Goal: Information Seeking & Learning: Learn about a topic

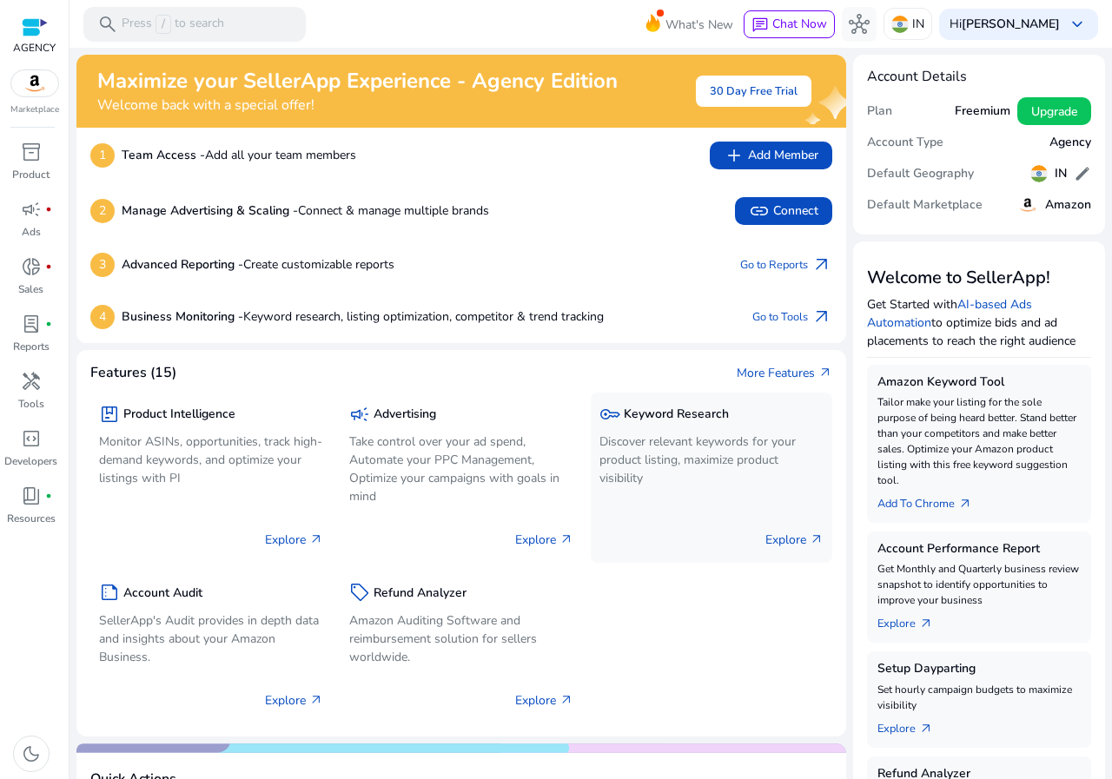
click at [653, 465] on p "Discover relevant keywords for your product listing, maximize product visibility" at bounding box center [712, 460] width 224 height 55
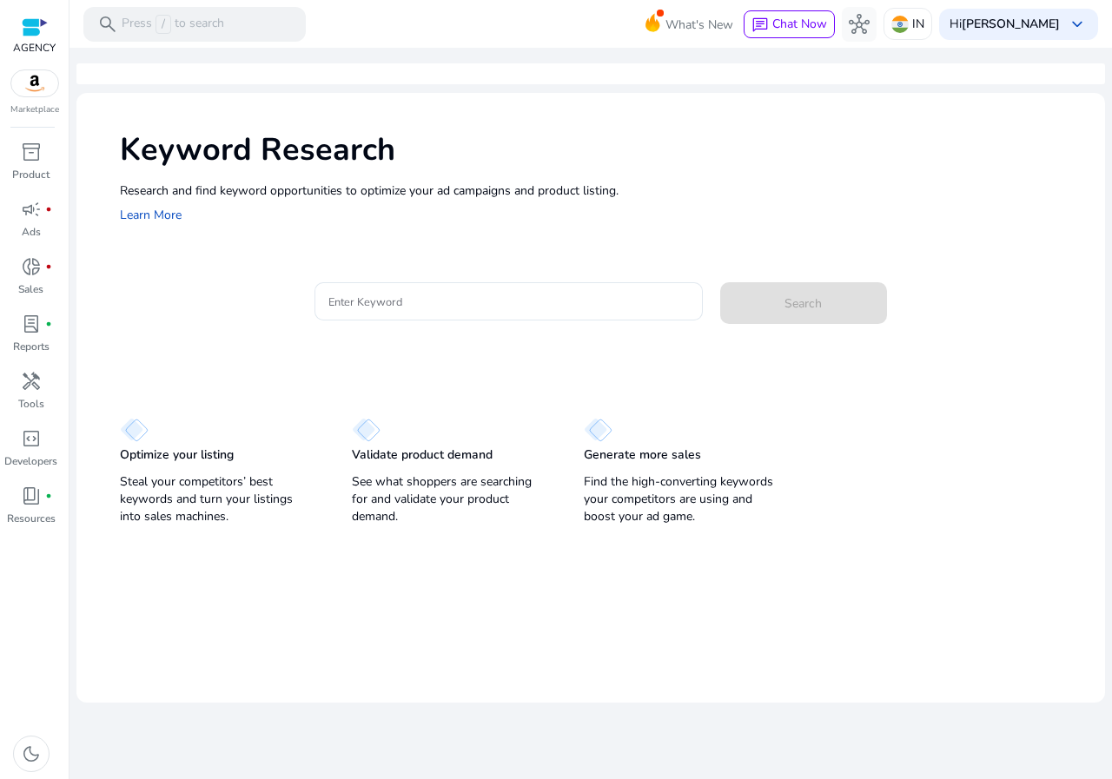
click at [416, 276] on mat-card "Enter Keyword Search" at bounding box center [612, 310] width 985 height 84
click at [416, 286] on mat-card "Enter Keyword Search" at bounding box center [612, 310] width 985 height 84
click at [416, 296] on input "Enter Keyword" at bounding box center [508, 301] width 361 height 19
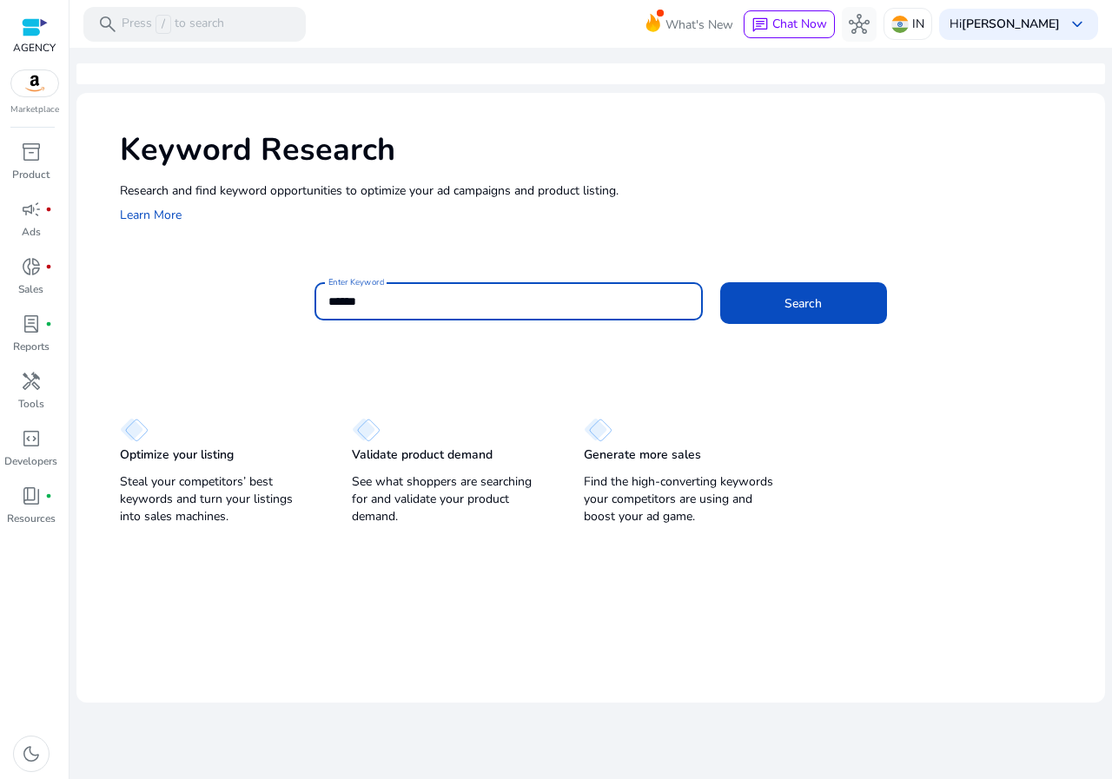
type input "******"
click at [720, 282] on button "Search" at bounding box center [803, 303] width 167 height 42
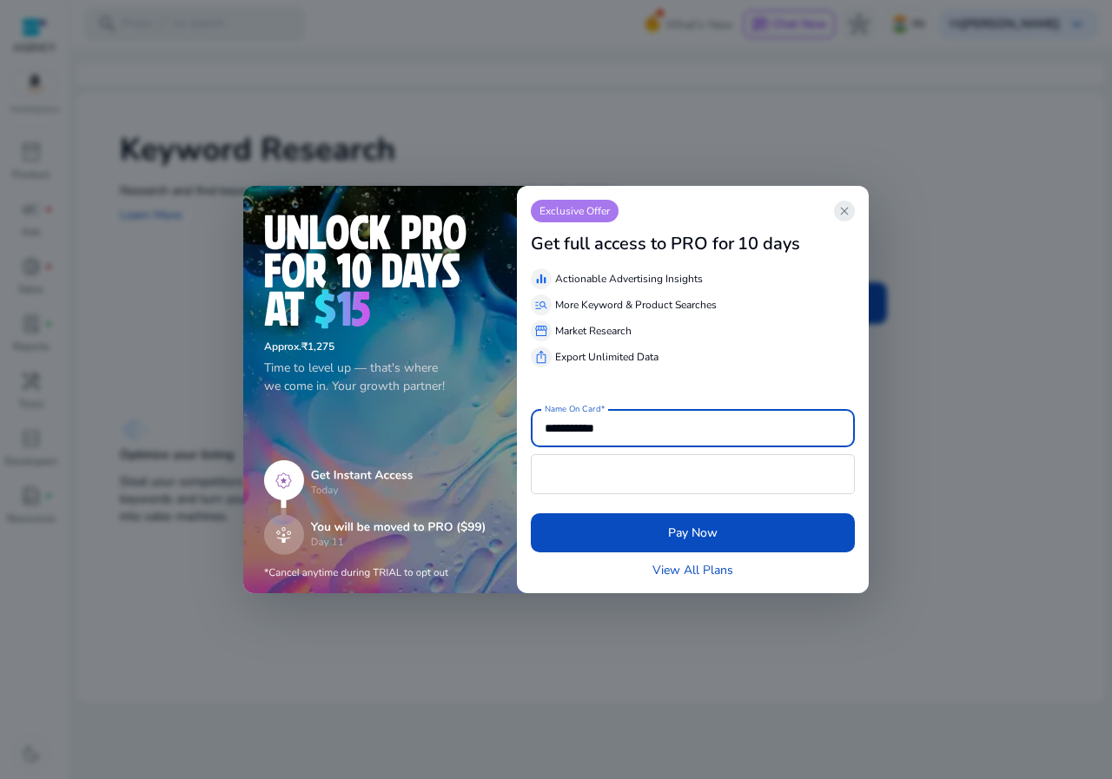
click at [839, 205] on span "close" at bounding box center [845, 211] width 14 height 14
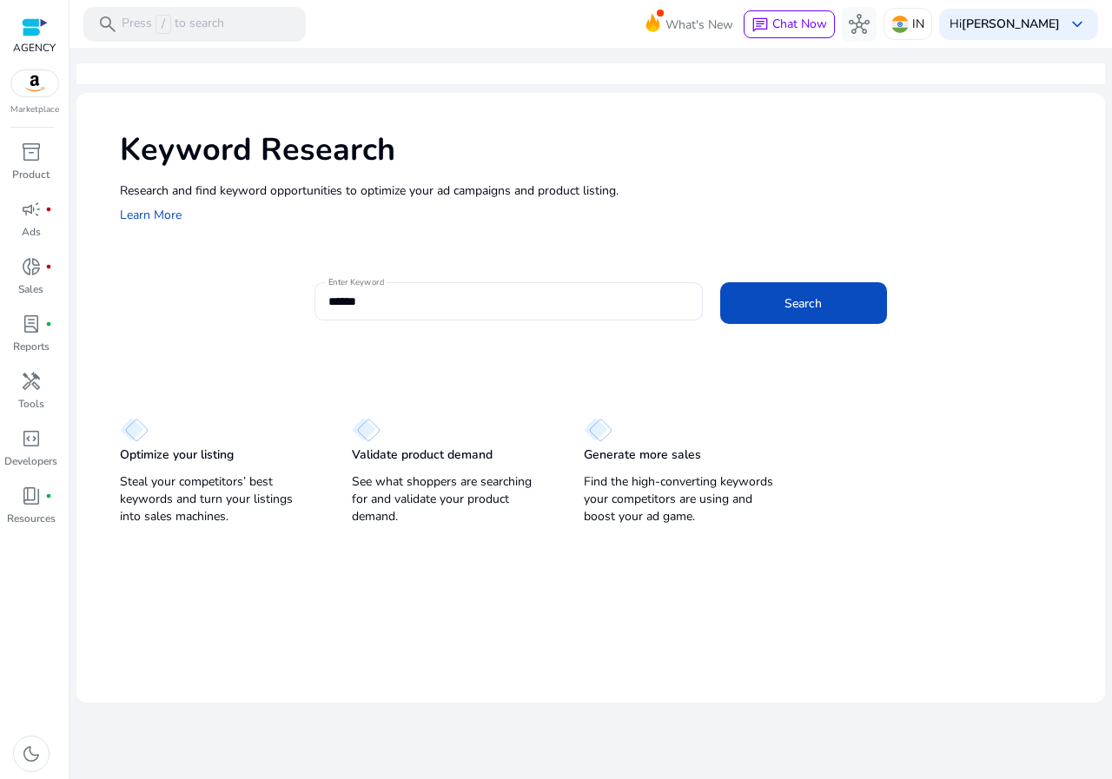
click at [797, 331] on div "Enter Keyword ****** Search" at bounding box center [703, 310] width 777 height 56
click at [791, 310] on span "Search" at bounding box center [803, 304] width 37 height 18
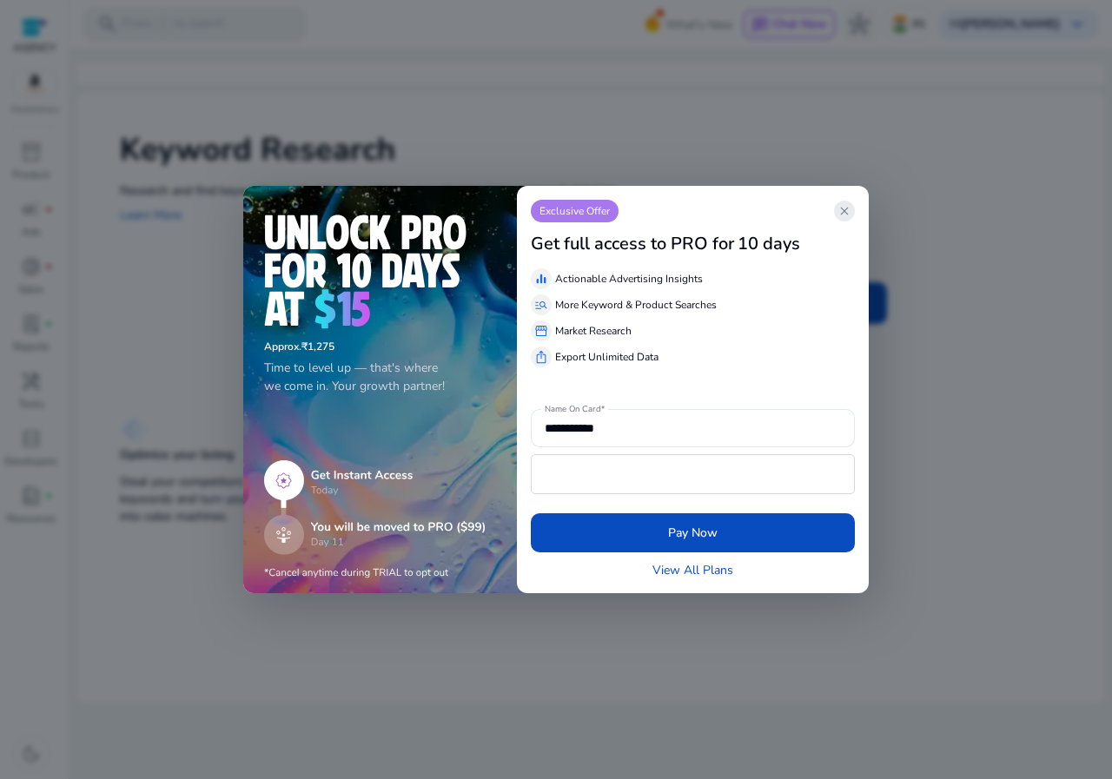
click at [841, 207] on span "close" at bounding box center [845, 211] width 14 height 14
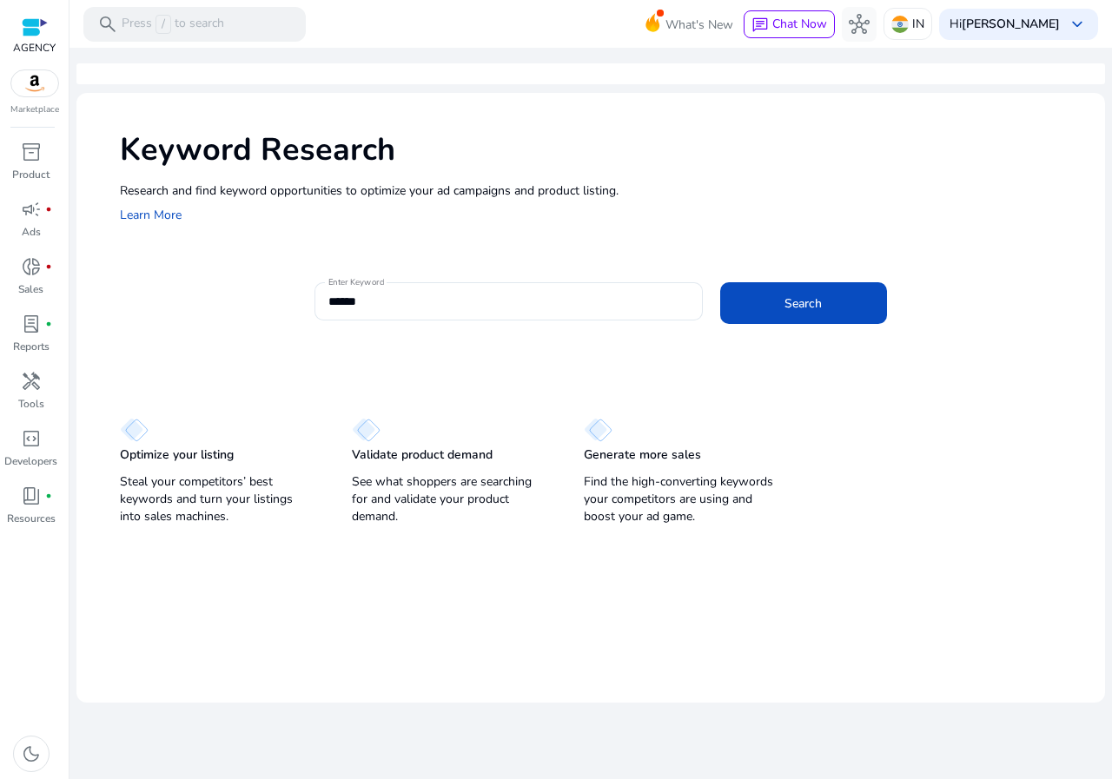
click at [1037, 1] on mat-toolbar "search Press / to search What's New chat Chat Now hub IN Hi sohil mugal keyboar…" at bounding box center [591, 24] width 1043 height 48
click at [1052, 22] on b "[PERSON_NAME]" at bounding box center [1011, 24] width 98 height 17
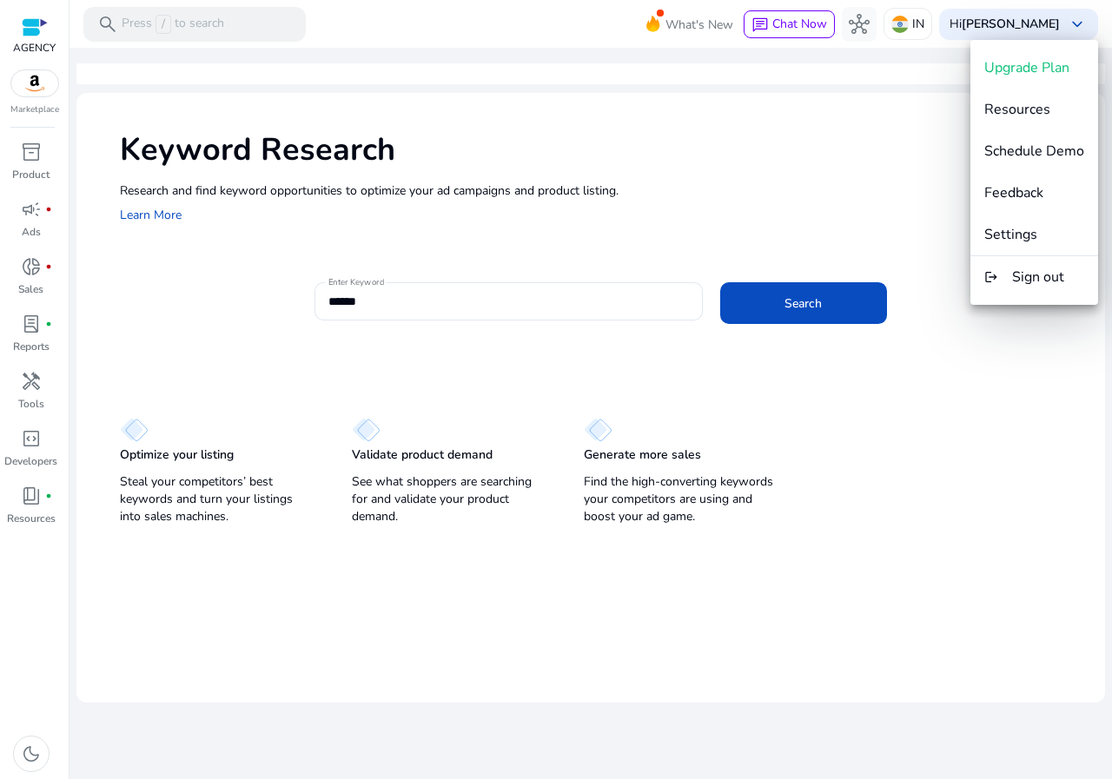
click at [1050, 300] on div "Upgrade Plan Resources Schedule Demo Feedback Settings logout Sign out" at bounding box center [1035, 172] width 128 height 265
click at [1044, 277] on mat-card "Enter Keyword ****** Search" at bounding box center [612, 310] width 985 height 84
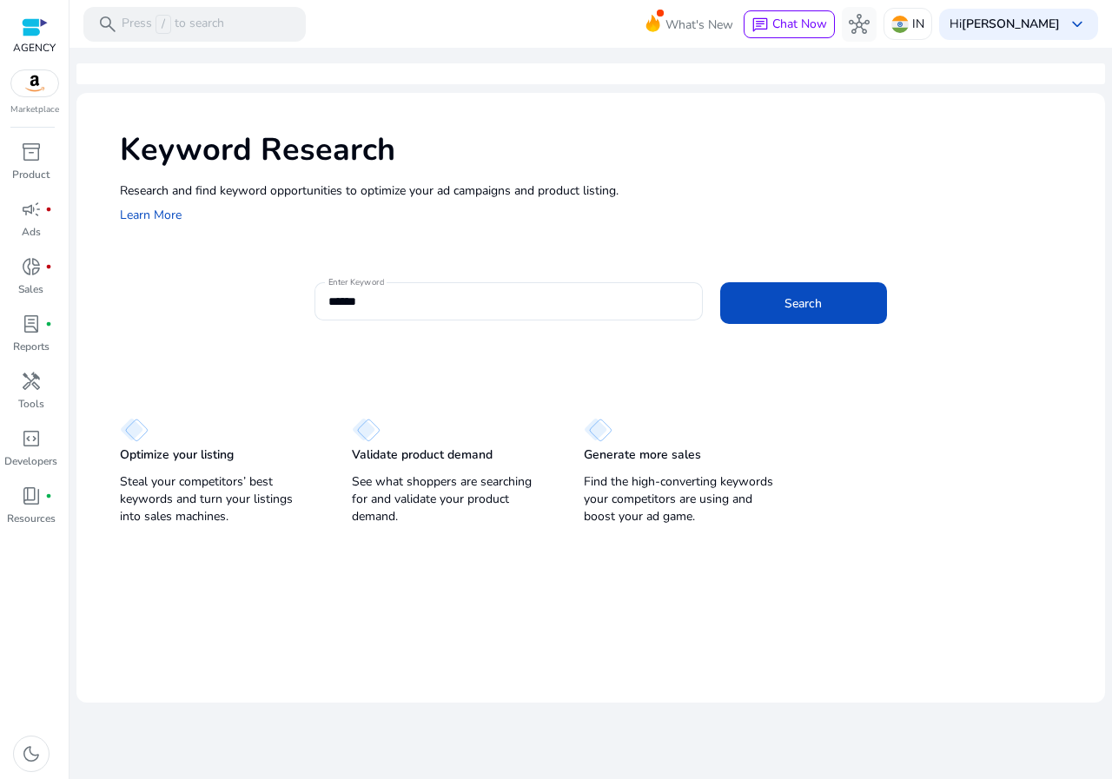
click at [1064, 7] on div "What's New chat Chat Now hub IN Hi sohil mugal keyboard_arrow_down" at bounding box center [882, 24] width 433 height 42
click at [1064, 14] on div "Hi sohil mugal keyboard_arrow_down" at bounding box center [1018, 24] width 159 height 31
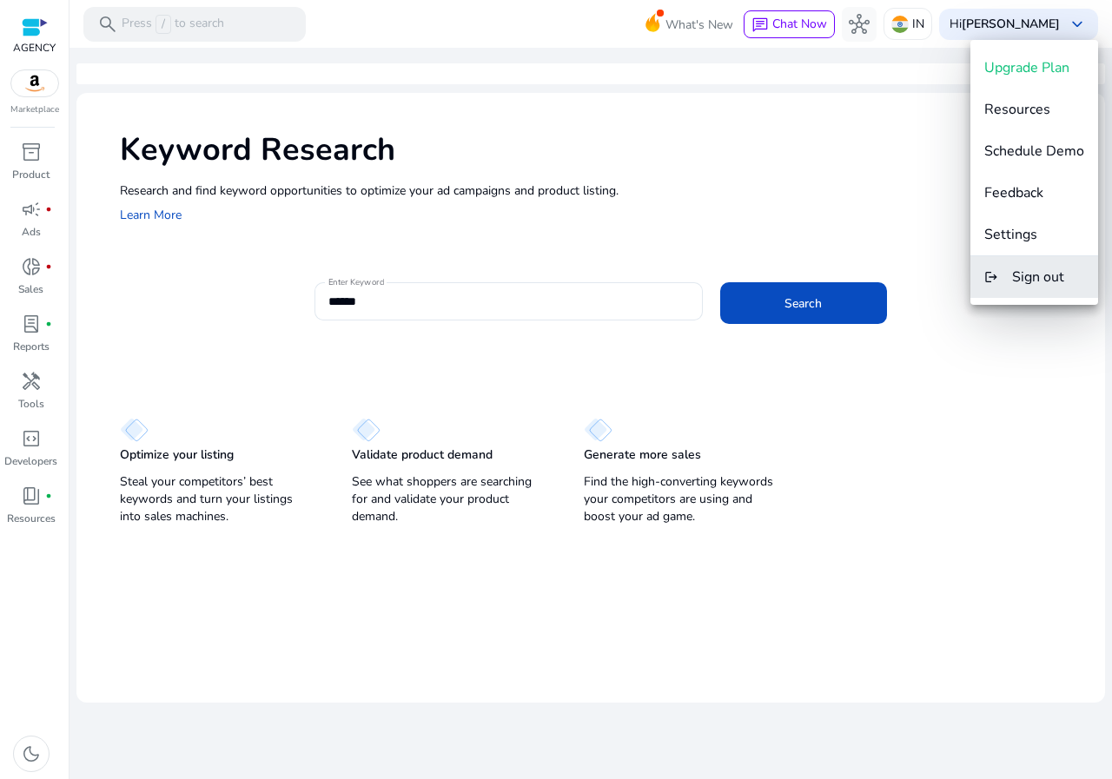
click at [1011, 270] on button "logout Sign out" at bounding box center [1035, 277] width 128 height 42
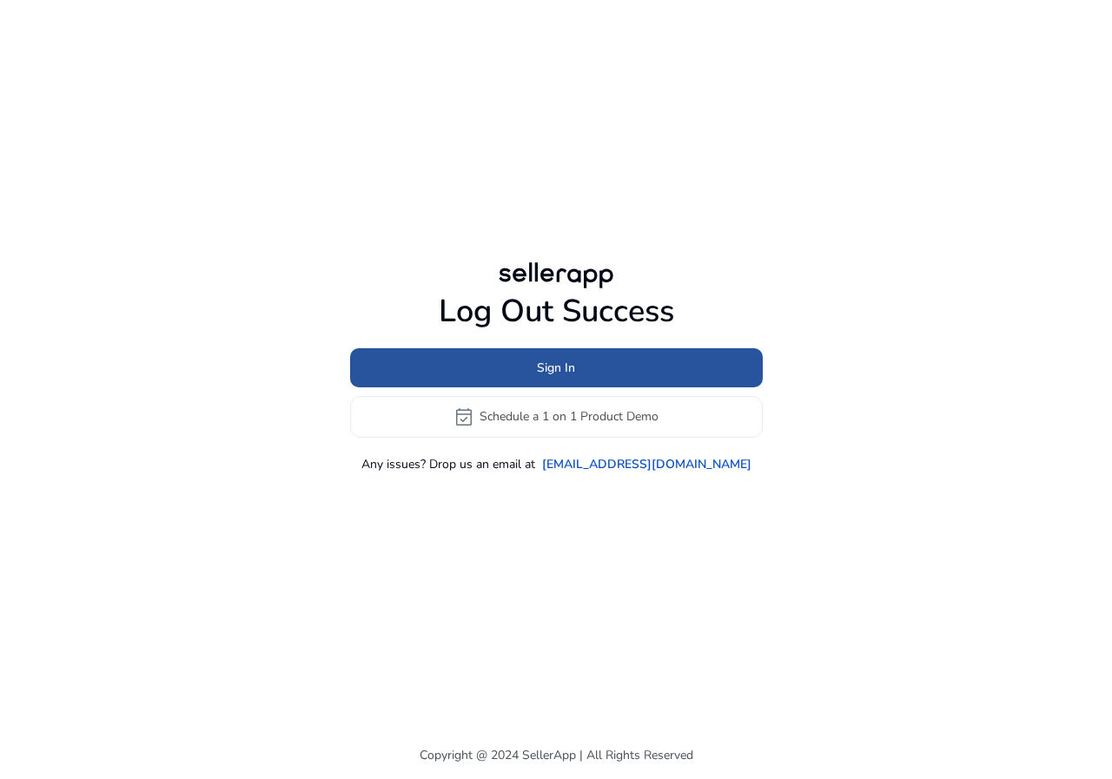
click at [563, 359] on span "Sign In" at bounding box center [556, 368] width 38 height 18
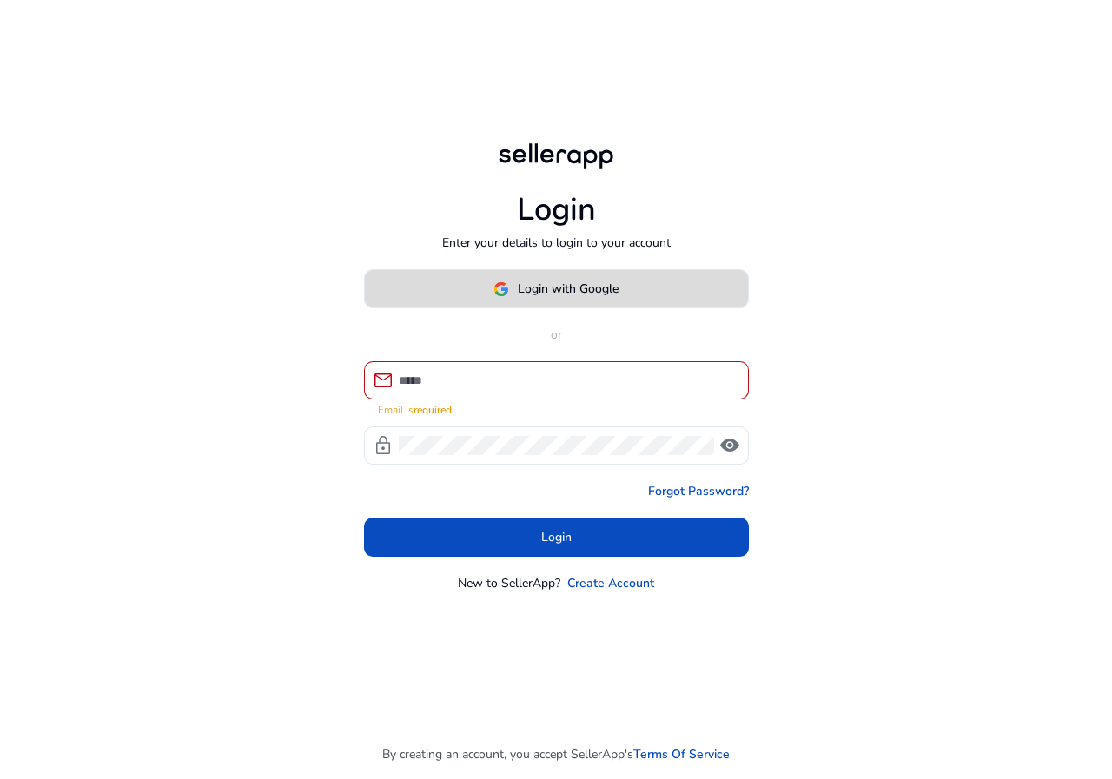
click at [553, 291] on span "Login with Google" at bounding box center [568, 289] width 101 height 18
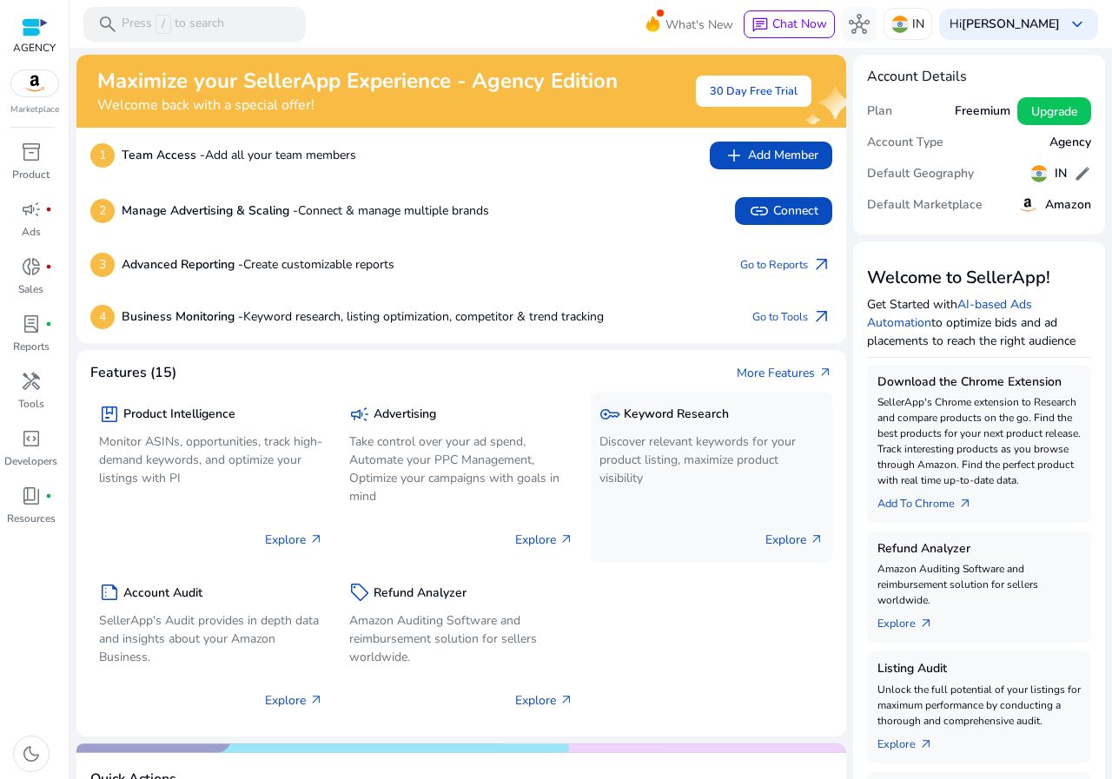
click at [699, 498] on div "key Keyword Research Discover relevant keywords for your product listing, maxim…" at bounding box center [712, 478] width 242 height 170
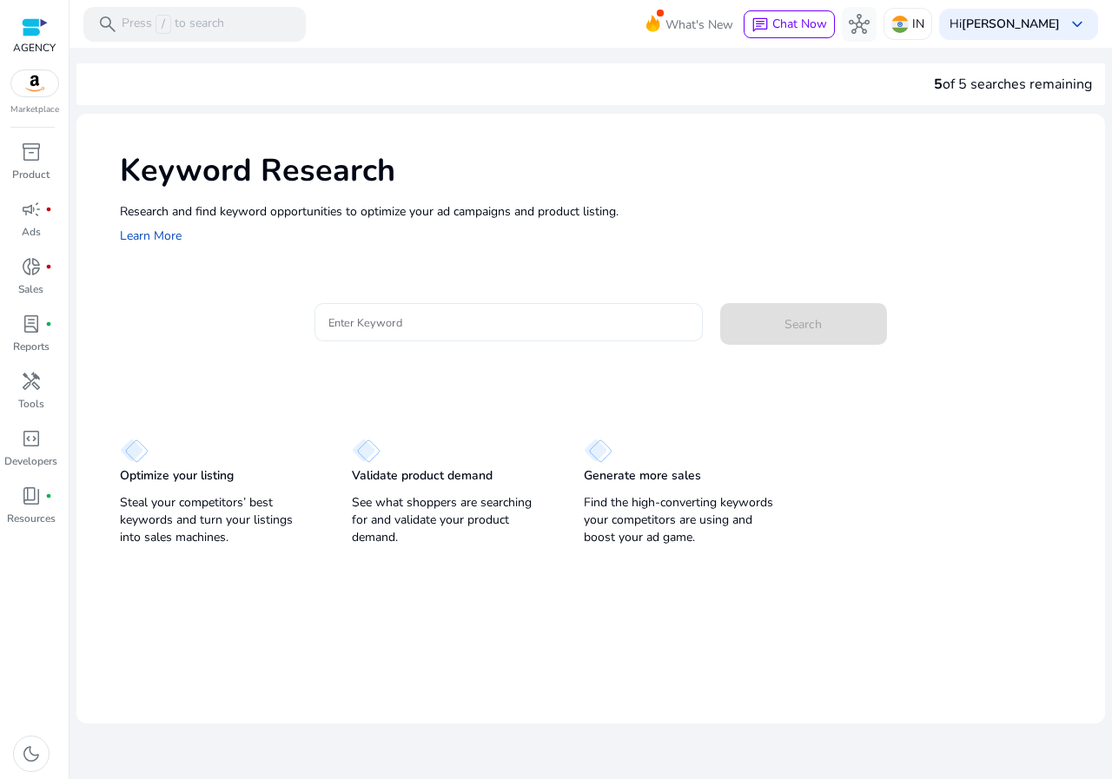
click at [421, 323] on input "Enter Keyword" at bounding box center [508, 322] width 361 height 19
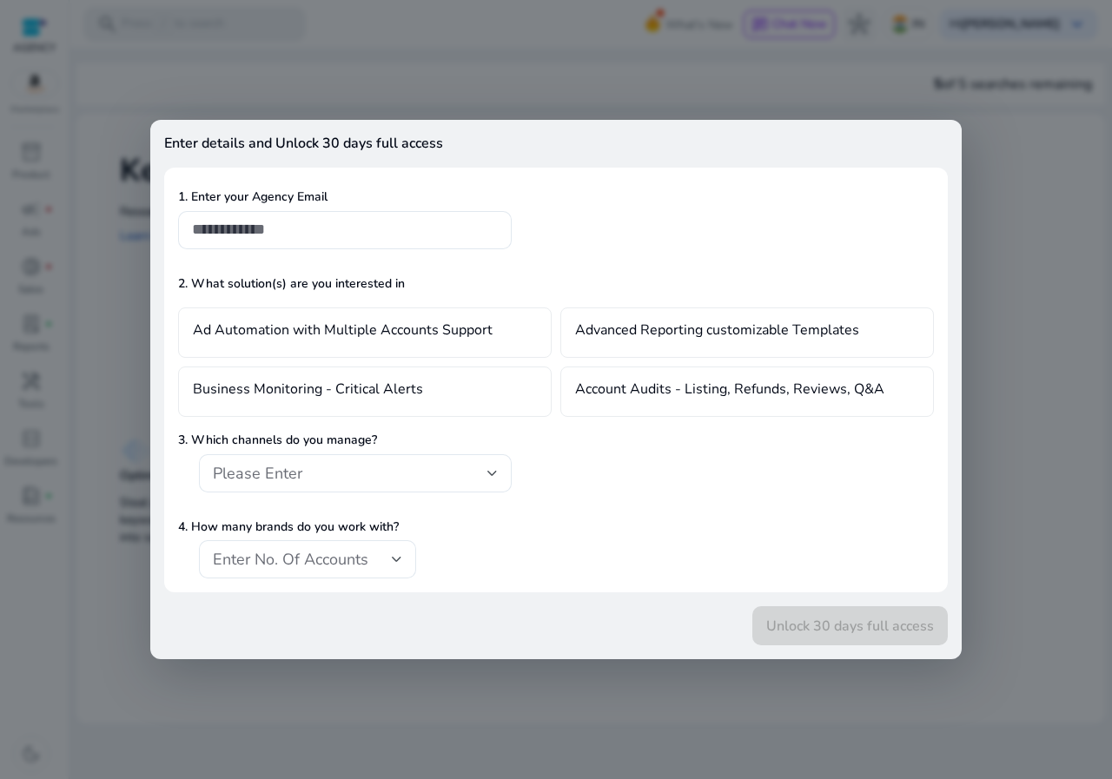
click at [720, 303] on button "Search" at bounding box center [803, 324] width 167 height 42
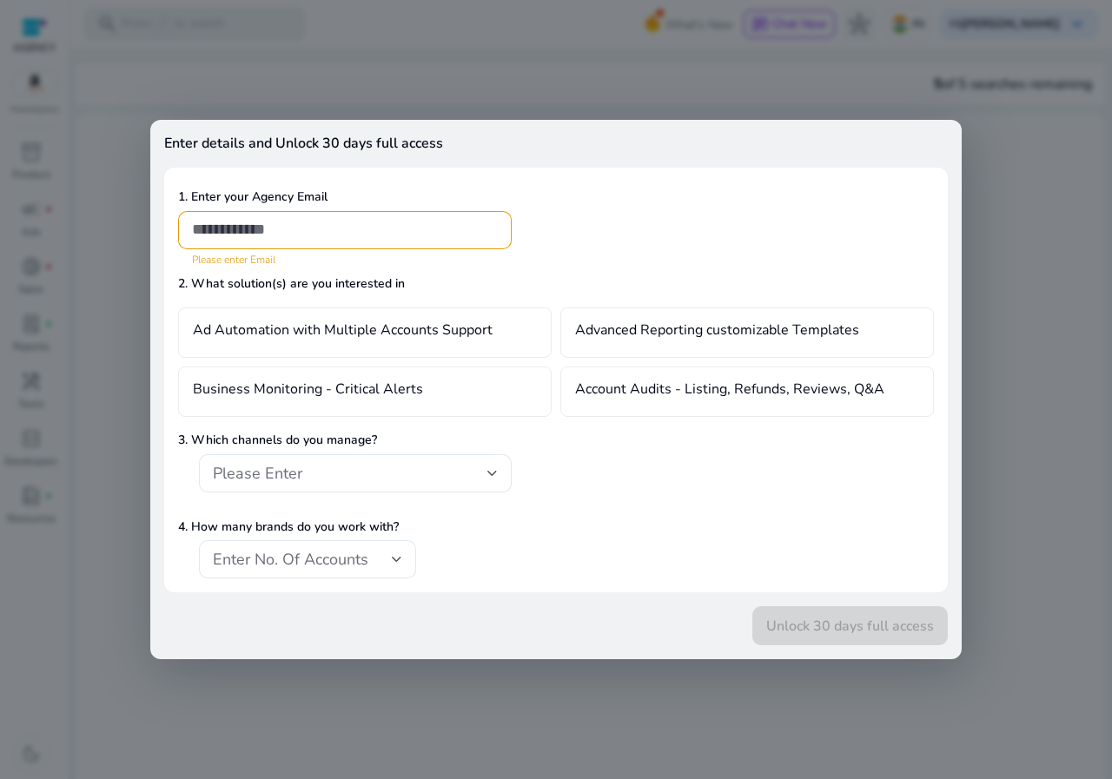
click at [107, 159] on div at bounding box center [556, 389] width 1112 height 779
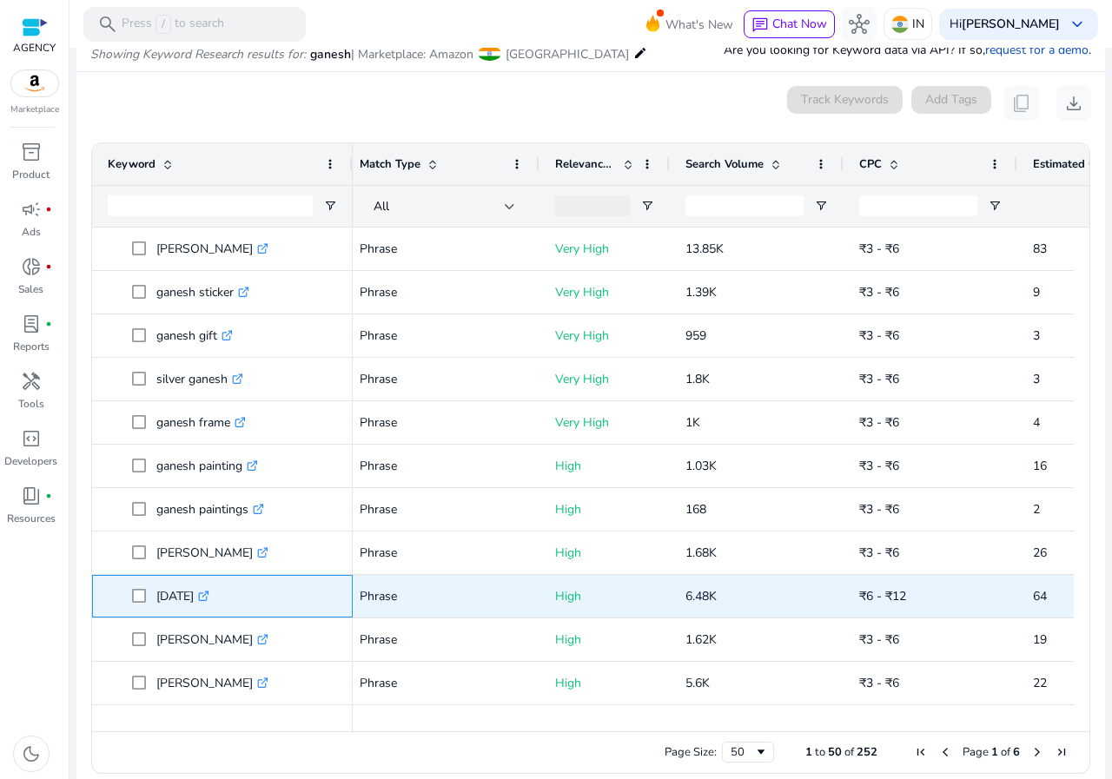
drag, startPoint x: 156, startPoint y: 600, endPoint x: 247, endPoint y: 603, distance: 91.3
click at [247, 603] on span "ganesh chaturthi .st0{fill:#2c8af8}" at bounding box center [234, 597] width 205 height 36
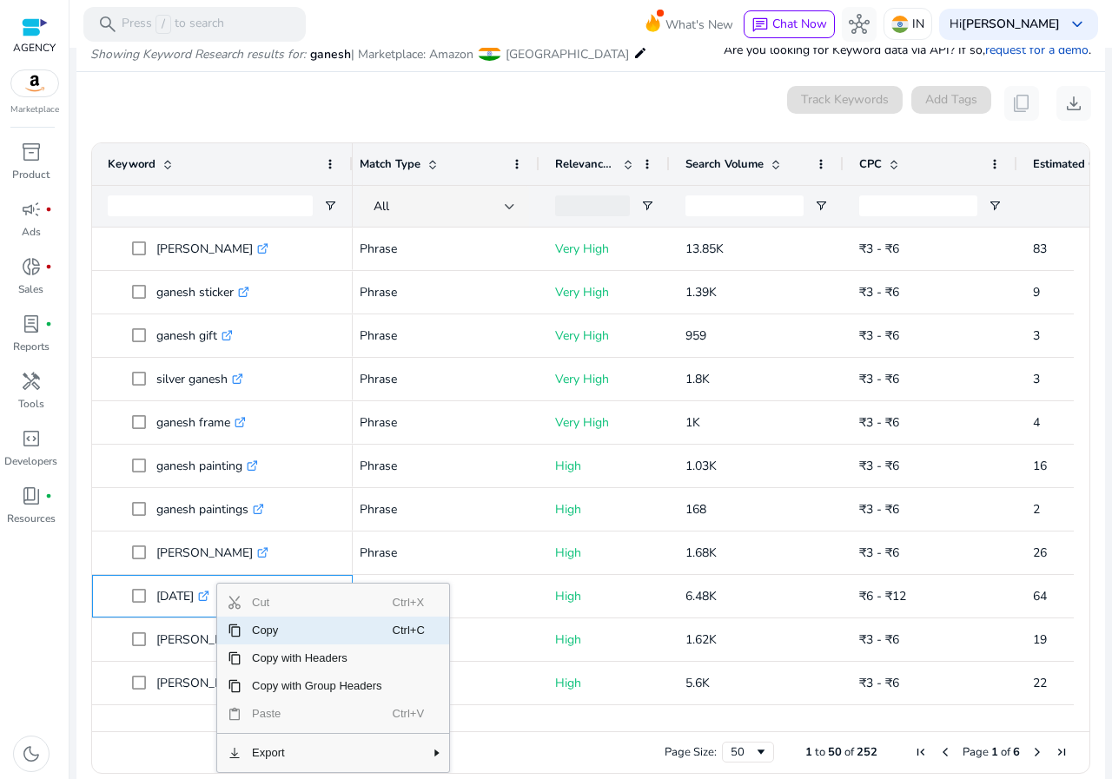
click at [271, 626] on span "Copy" at bounding box center [317, 631] width 151 height 28
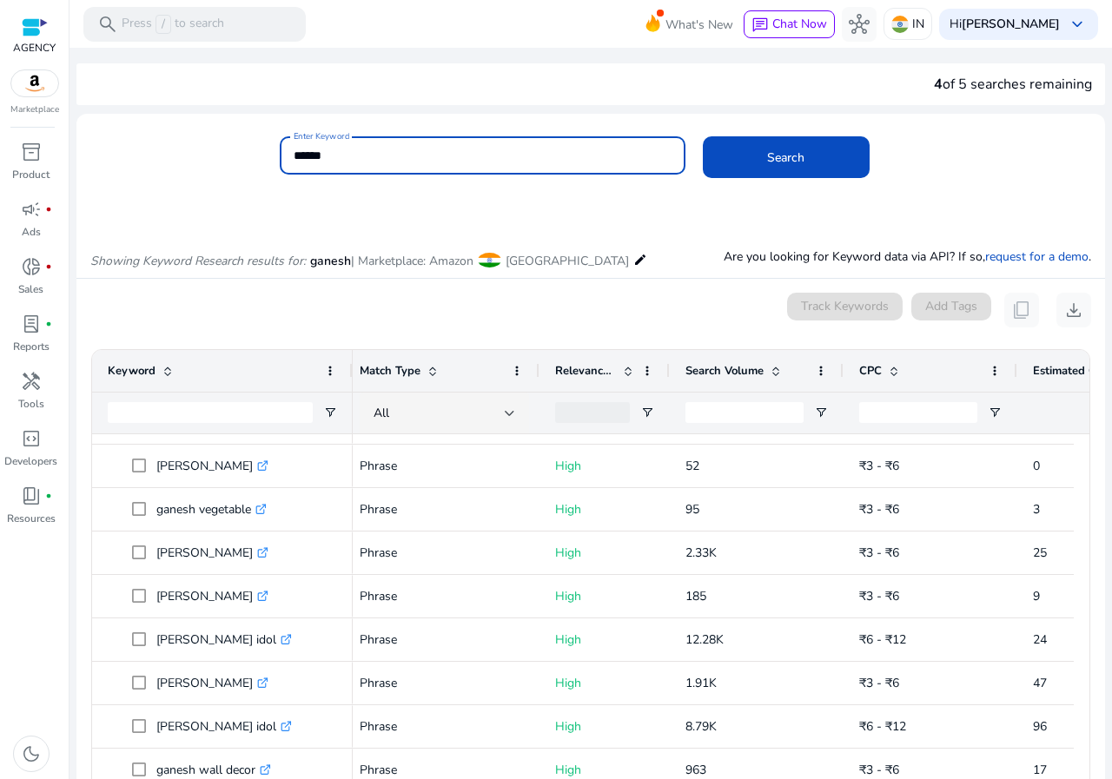
click at [434, 149] on input "******" at bounding box center [483, 155] width 378 height 19
paste input "****"
type input "**********"
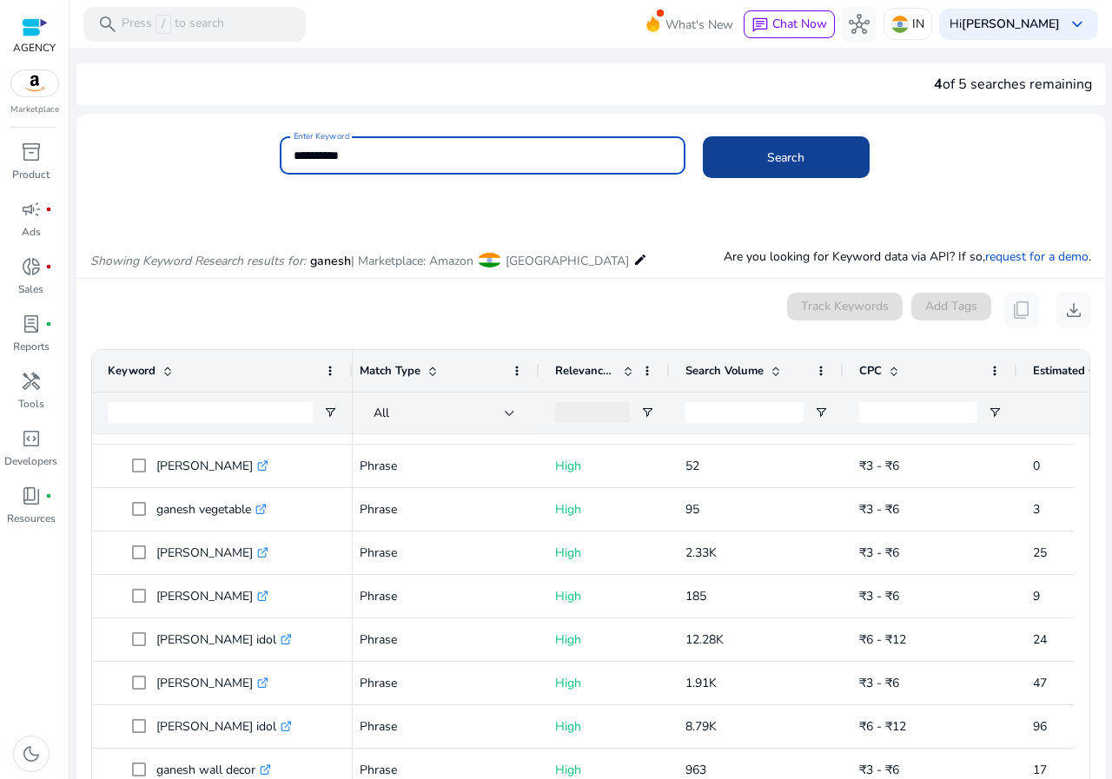
click at [722, 167] on span at bounding box center [786, 157] width 167 height 42
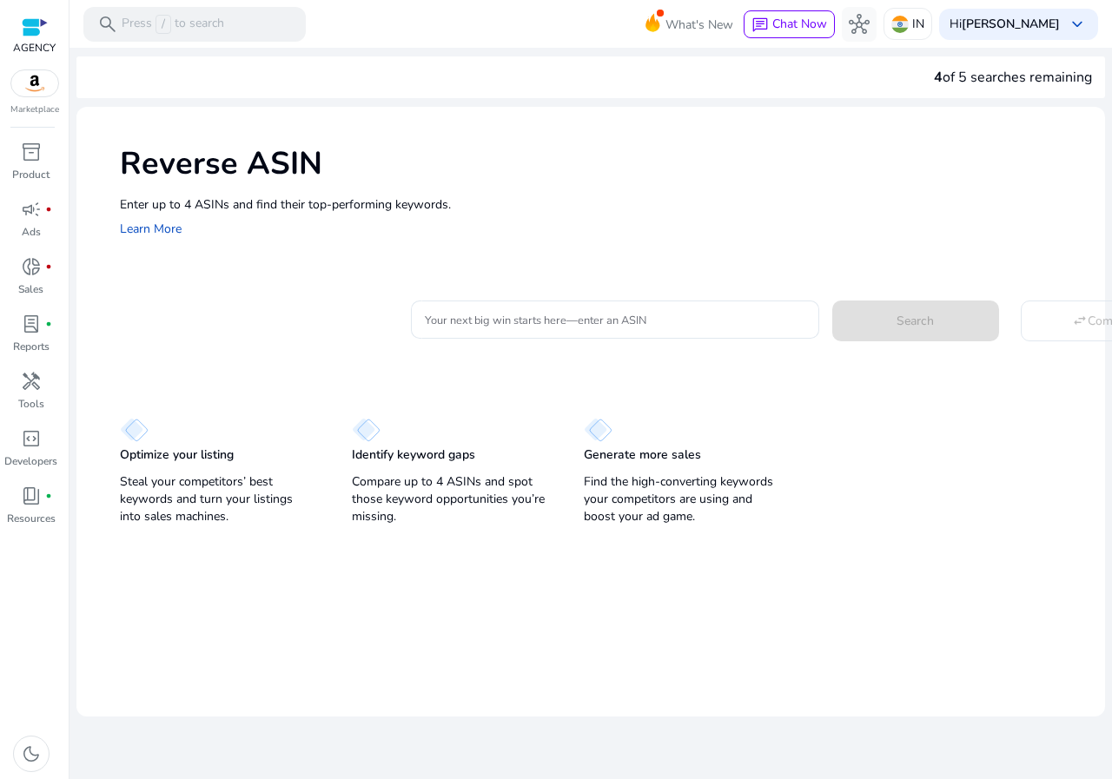
click at [580, 261] on div "Reverse ASIN Enter up to 4 ASINs and find their top-performing keywords. Learn …" at bounding box center [590, 190] width 1029 height 167
click at [555, 331] on div at bounding box center [615, 320] width 381 height 38
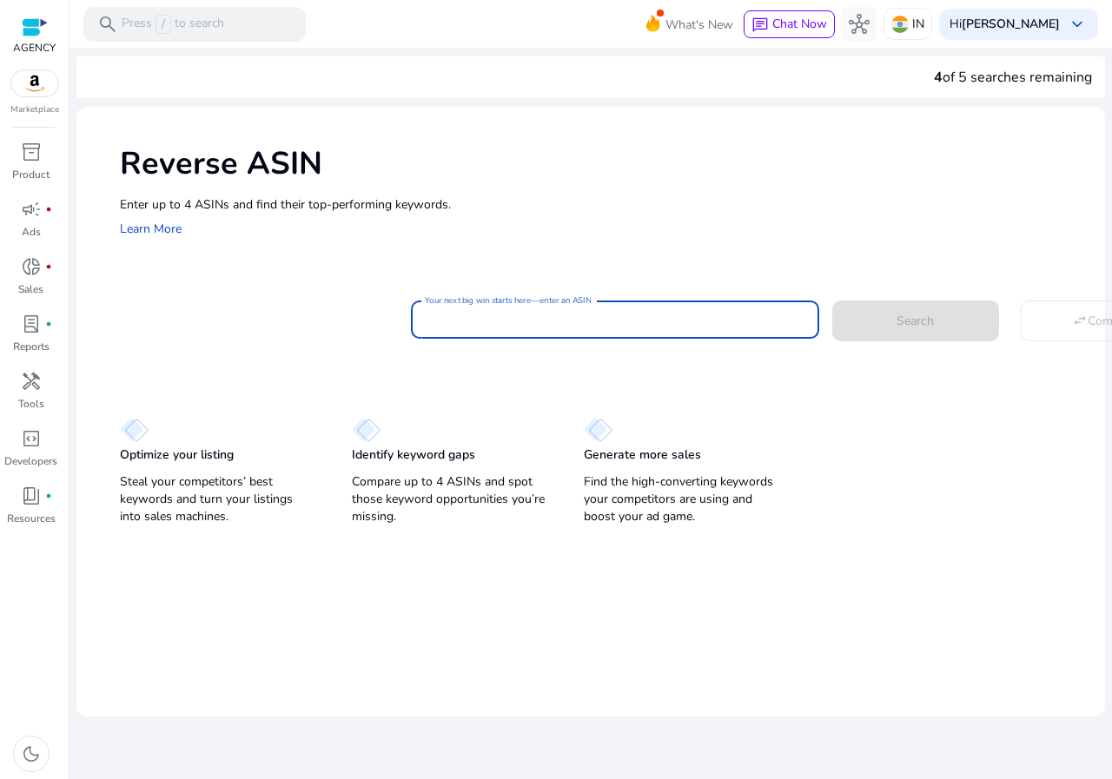
paste input "**********"
type input "**********"
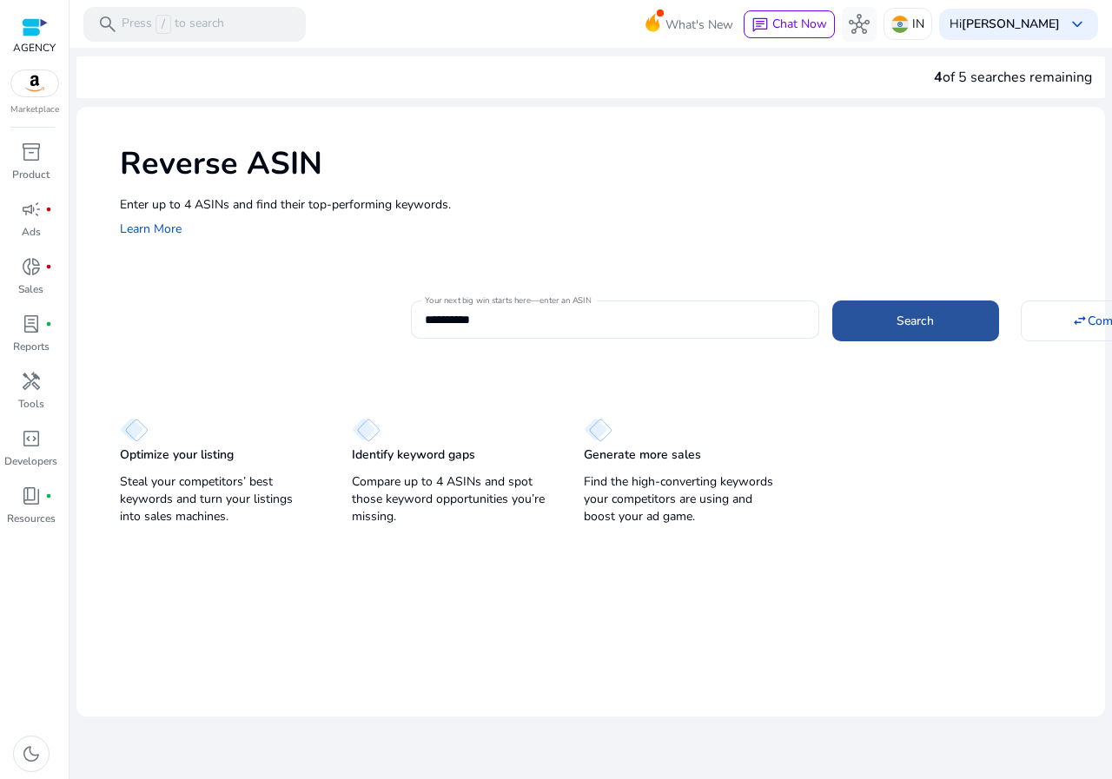
click at [878, 315] on span at bounding box center [915, 321] width 167 height 42
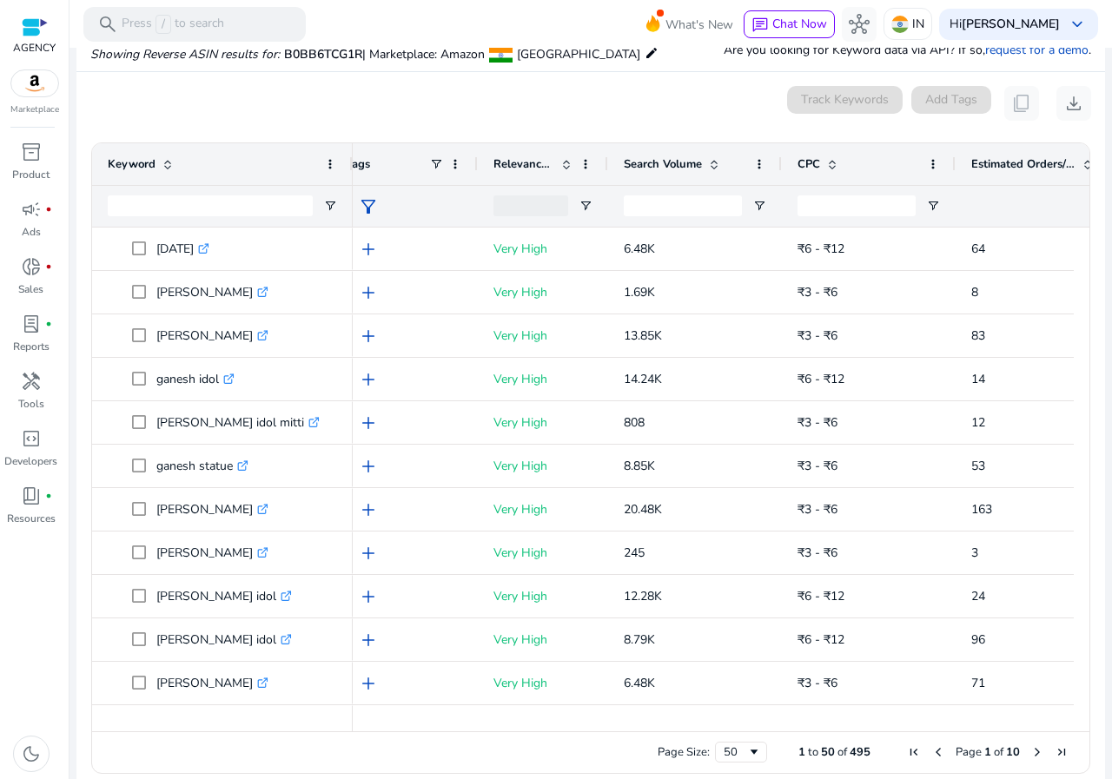
scroll to position [0, 36]
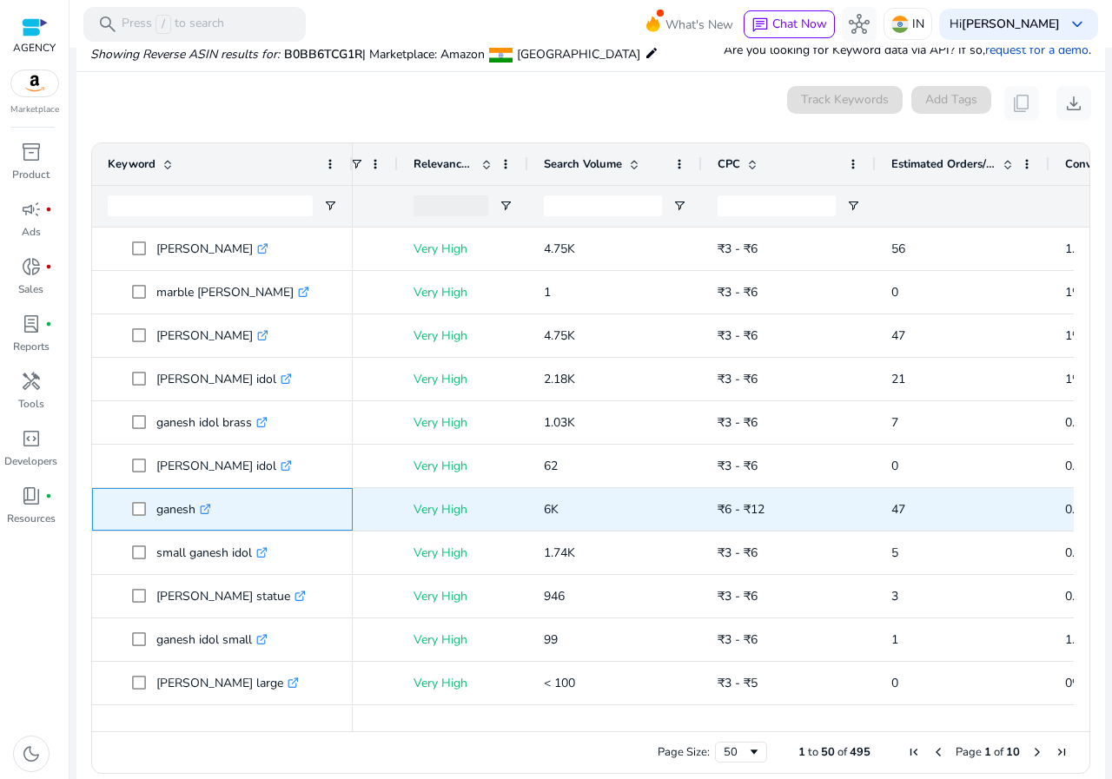
drag, startPoint x: 148, startPoint y: 512, endPoint x: 196, endPoint y: 519, distance: 49.2
click at [196, 519] on span "ganesh .st0{fill:#2c8af8}" at bounding box center [234, 510] width 205 height 36
copy span "ganesh"
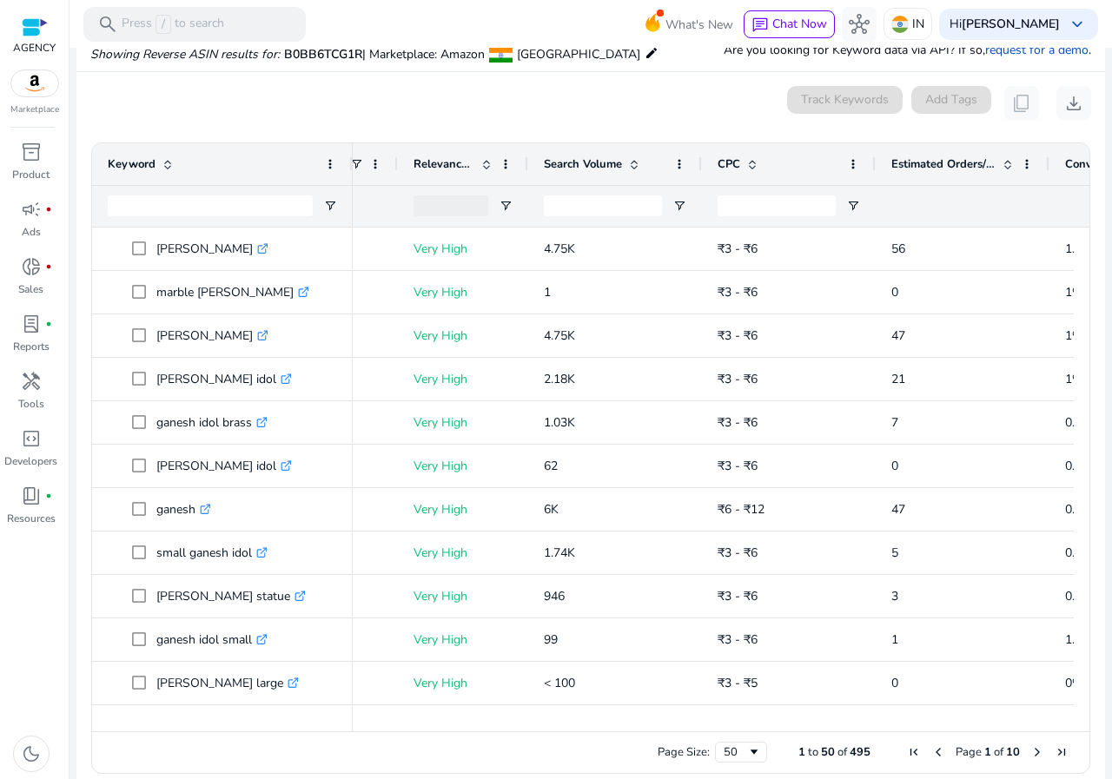
scroll to position [0, 103]
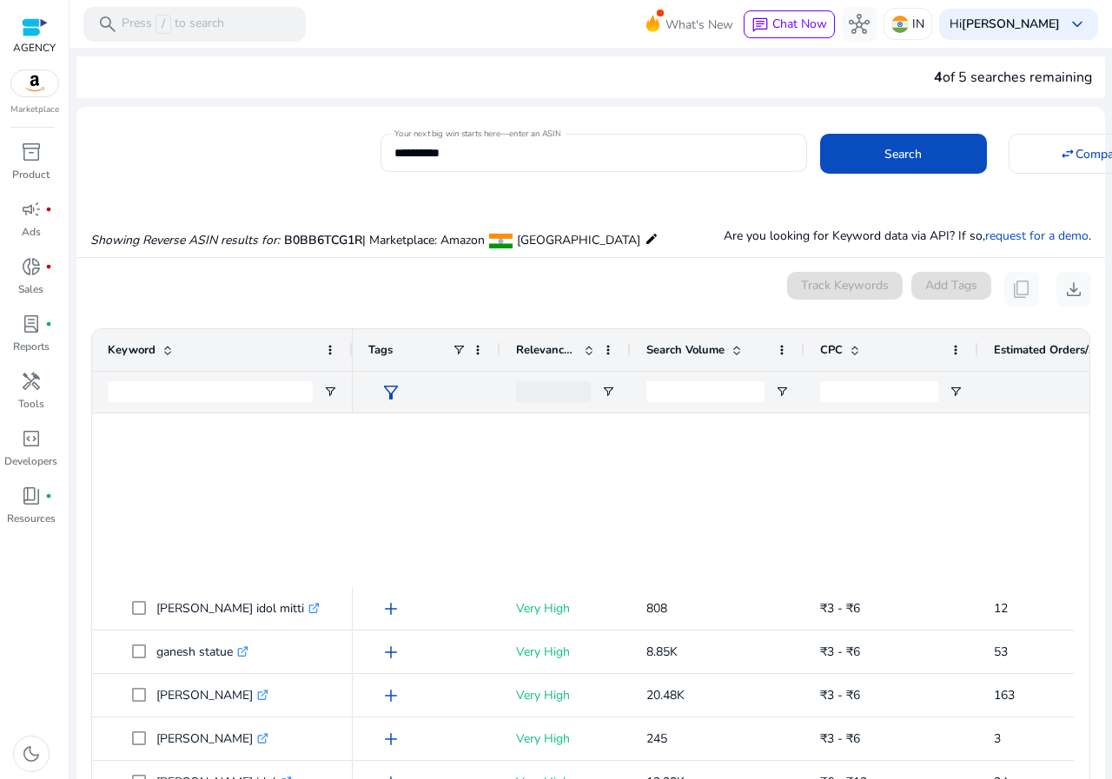
scroll to position [0, 103]
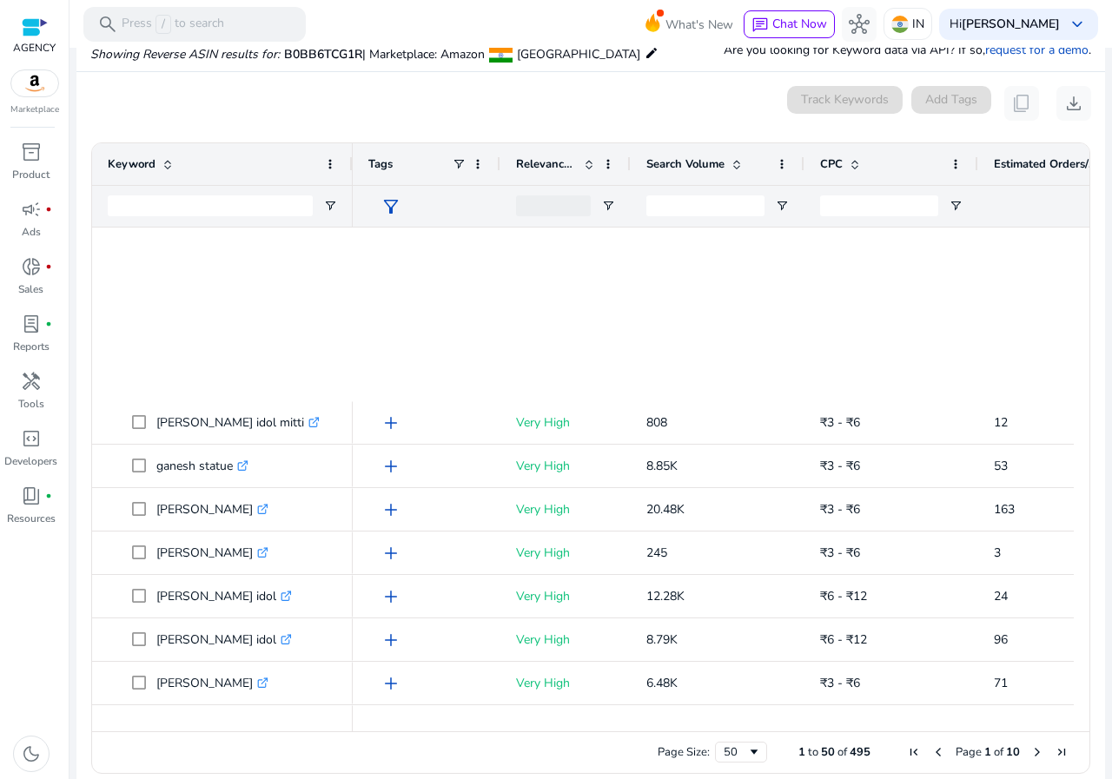
scroll to position [0, 103]
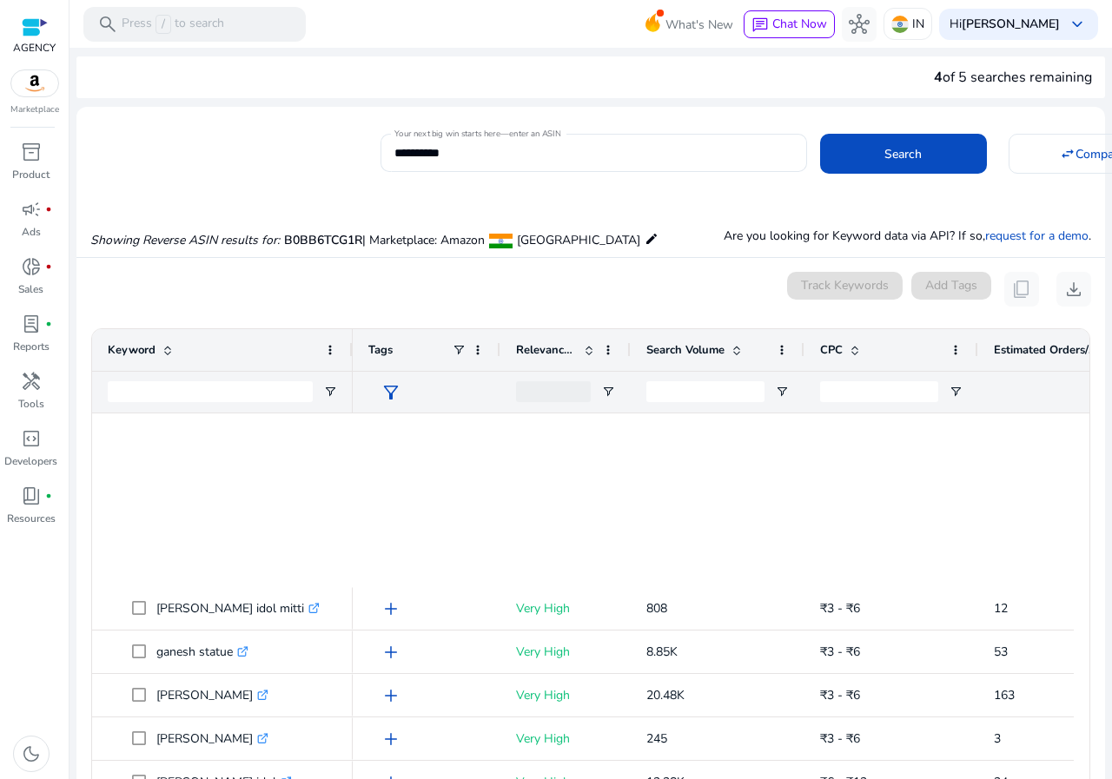
scroll to position [0, 103]
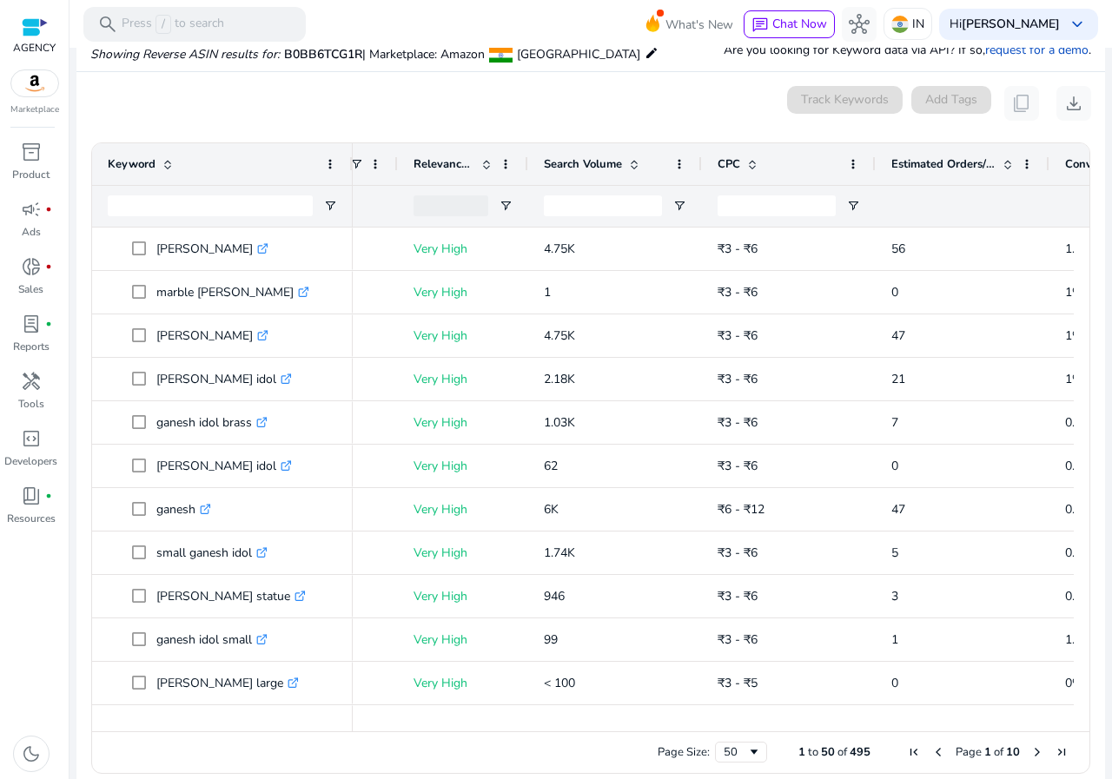
scroll to position [0, 103]
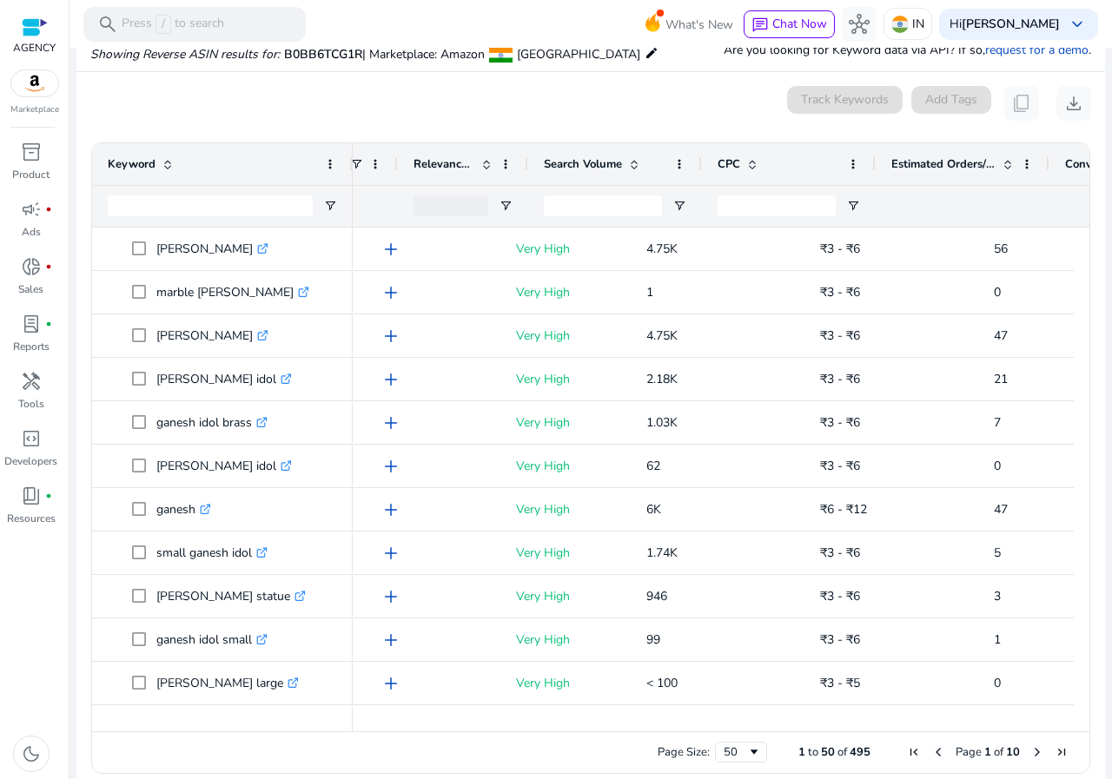
scroll to position [0, 103]
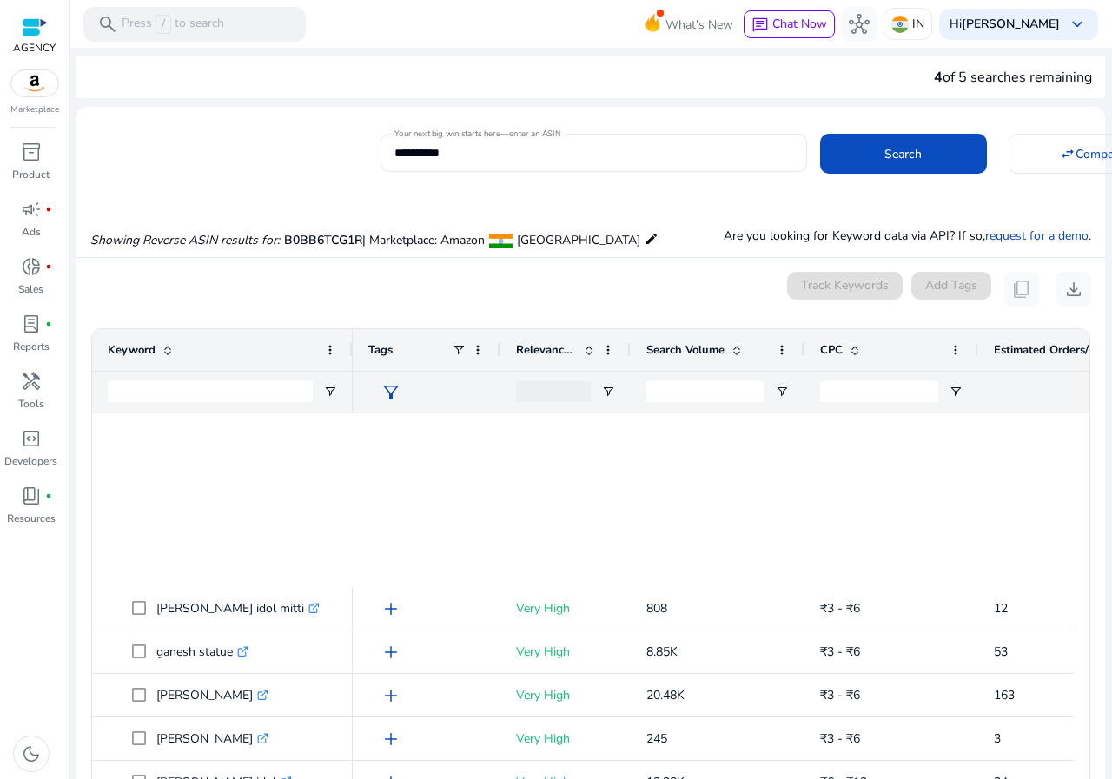
scroll to position [0, 103]
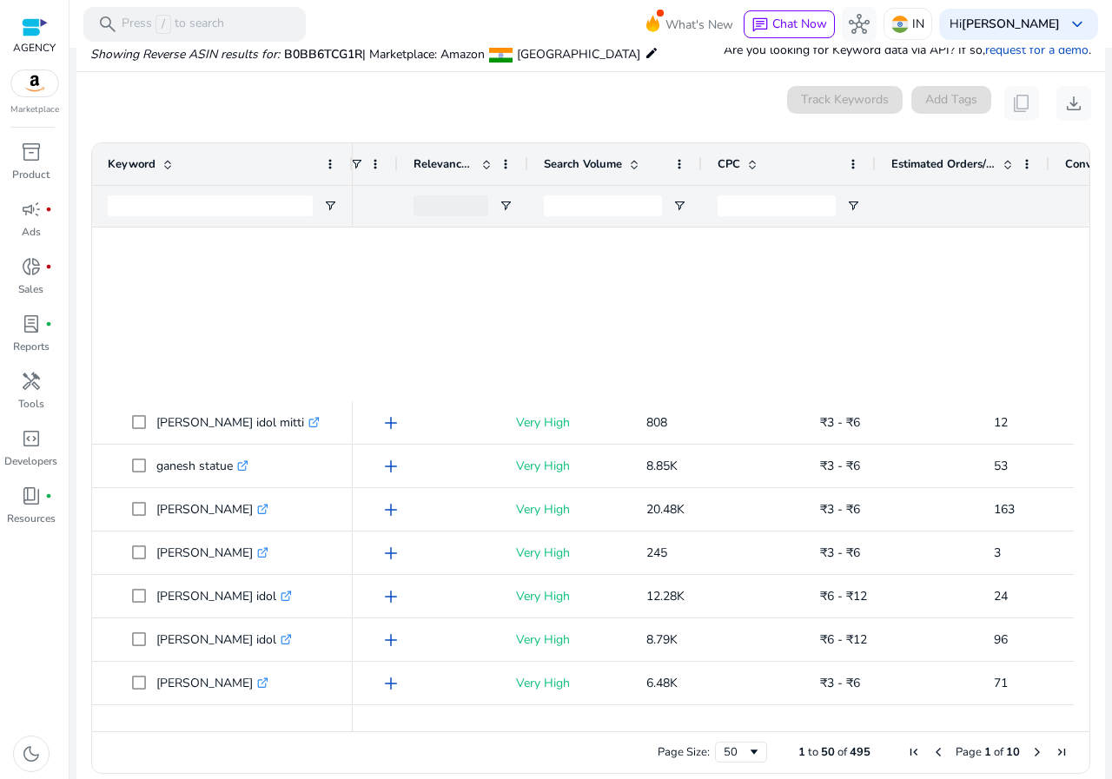
scroll to position [0, 103]
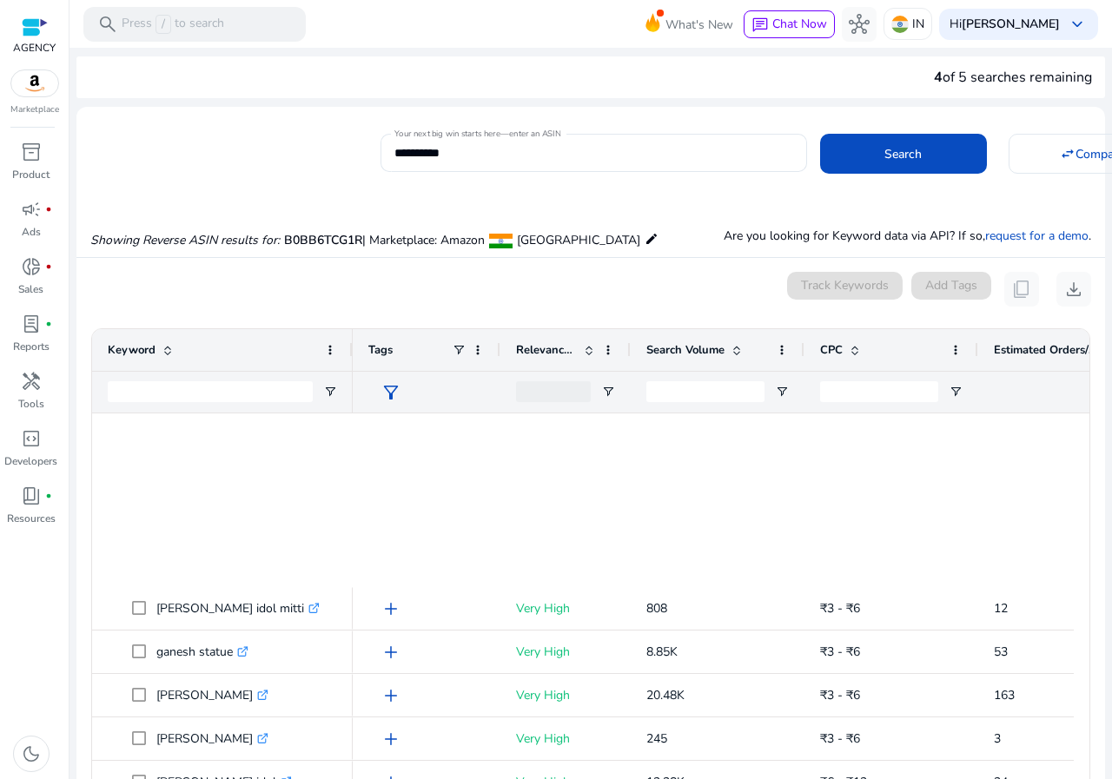
scroll to position [0, 103]
